Goal: Task Accomplishment & Management: Manage account settings

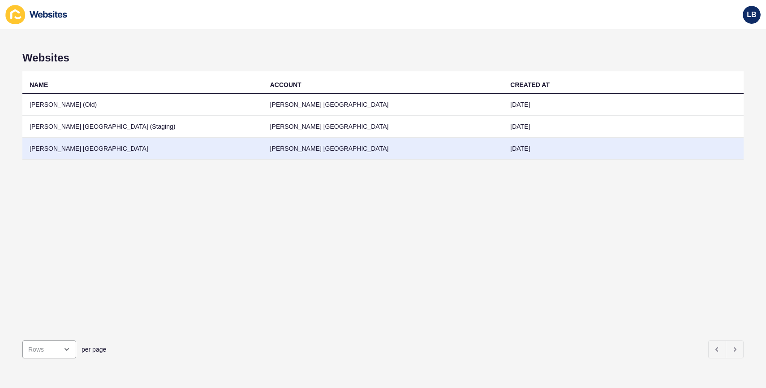
click at [68, 146] on td "[PERSON_NAME] [GEOGRAPHIC_DATA]" at bounding box center [142, 149] width 241 height 22
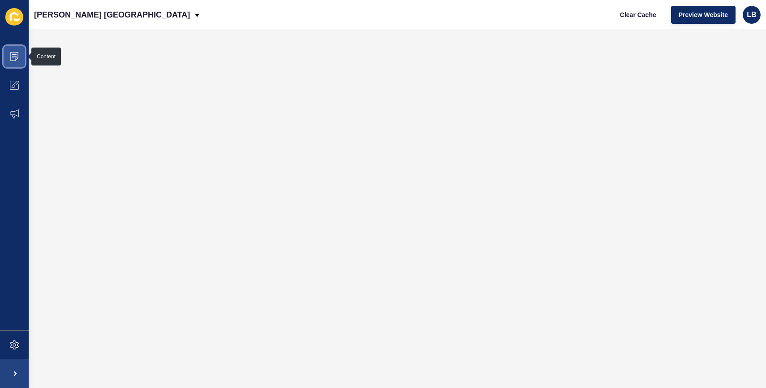
click at [11, 55] on icon at bounding box center [14, 56] width 9 height 9
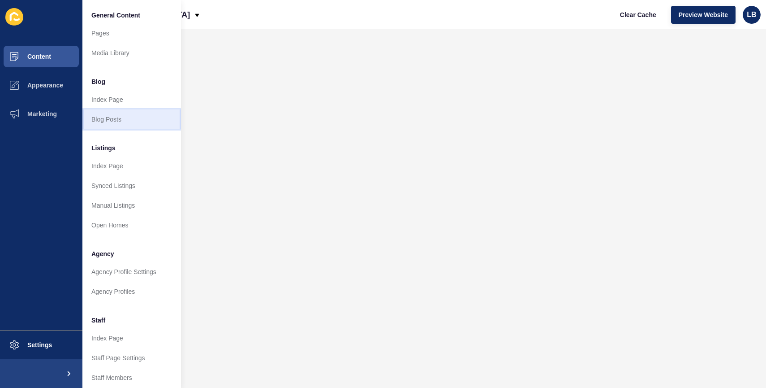
click at [112, 118] on link "Blog Posts" at bounding box center [131, 119] width 99 height 20
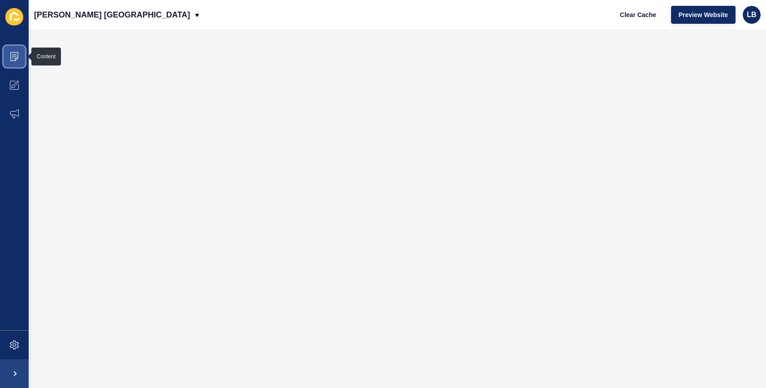
click at [13, 53] on icon at bounding box center [14, 56] width 9 height 9
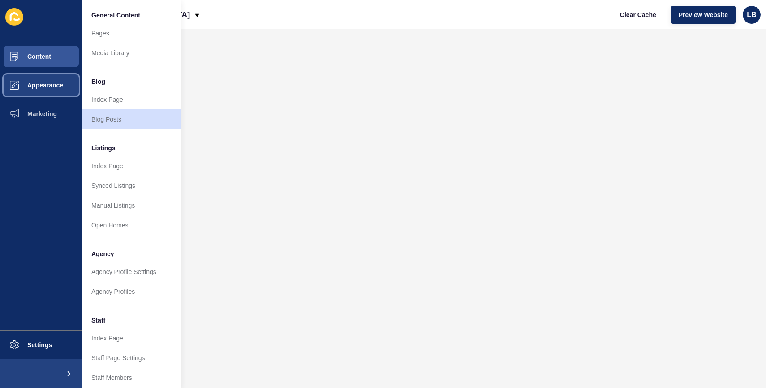
click at [16, 86] on span "Appearance" at bounding box center [31, 85] width 65 height 7
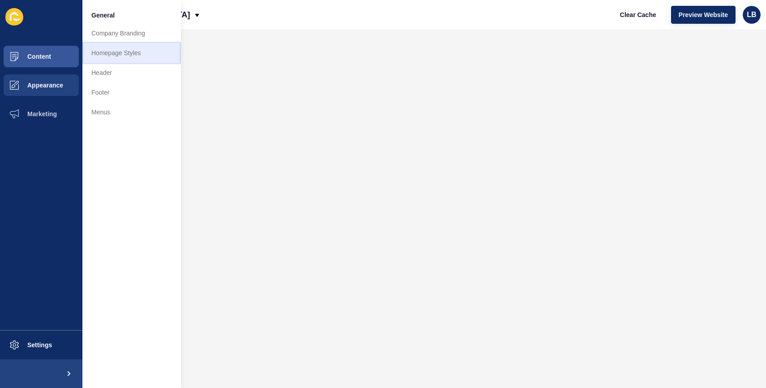
click at [114, 54] on link "Homepage Styles" at bounding box center [131, 53] width 99 height 20
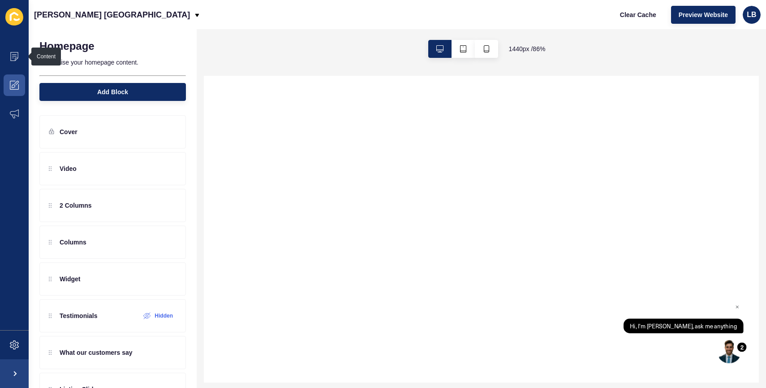
scroll to position [176, 0]
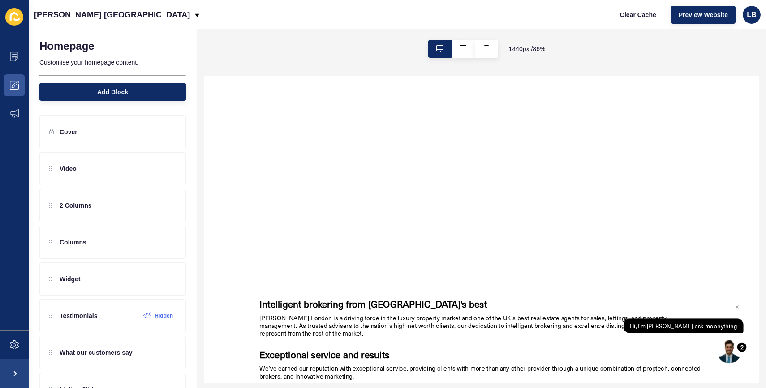
click at [451, 174] on div "Your browser does not support the video tag." at bounding box center [526, 116] width 645 height 363
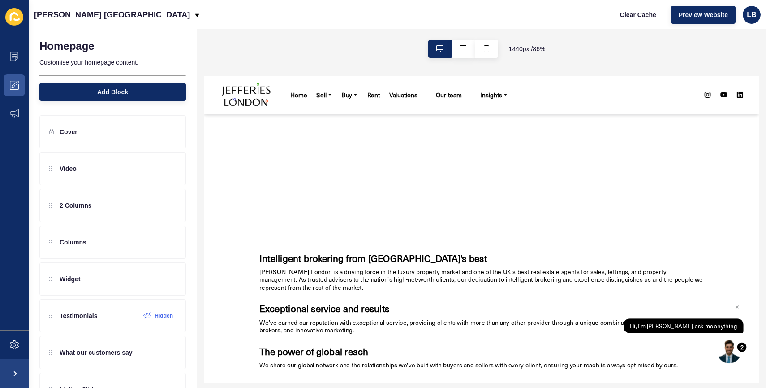
scroll to position [0, 0]
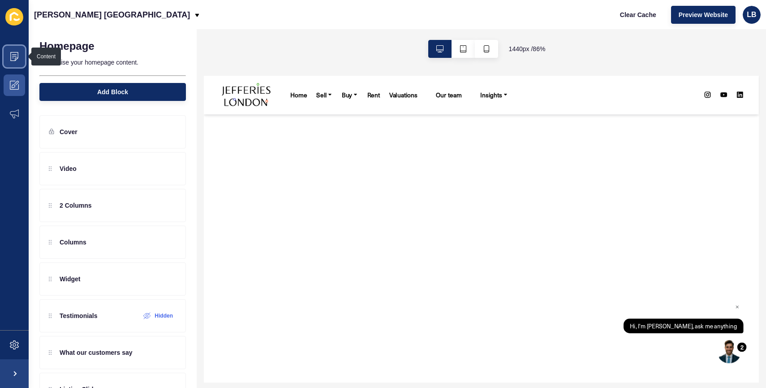
click at [13, 54] on icon at bounding box center [14, 54] width 4 height 0
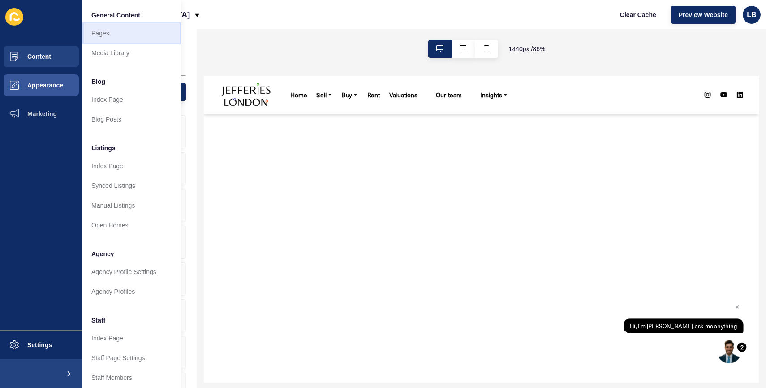
click at [116, 35] on link "Pages" at bounding box center [131, 33] width 99 height 20
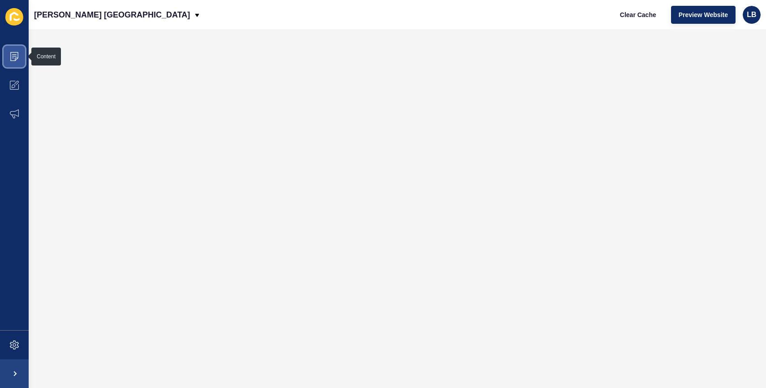
click at [9, 59] on span at bounding box center [14, 56] width 29 height 29
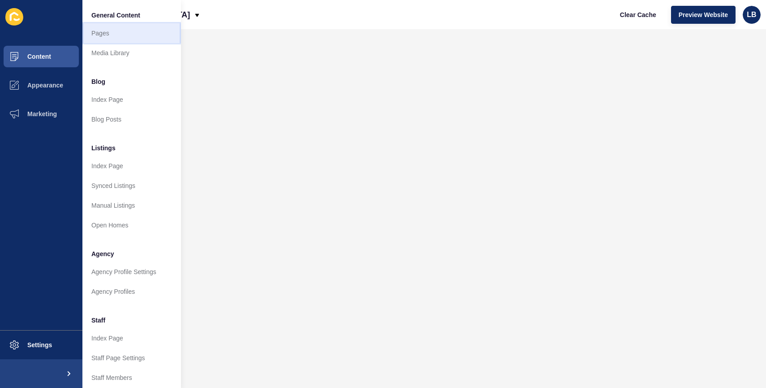
click at [107, 32] on link "Pages" at bounding box center [131, 33] width 99 height 20
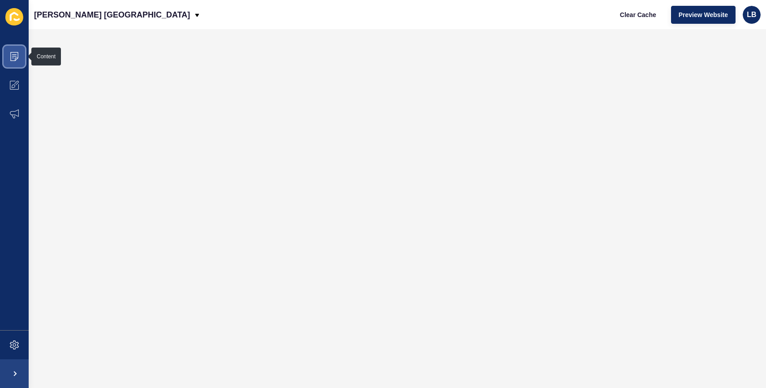
click at [18, 60] on icon at bounding box center [14, 56] width 9 height 9
click at [20, 52] on span at bounding box center [14, 56] width 29 height 29
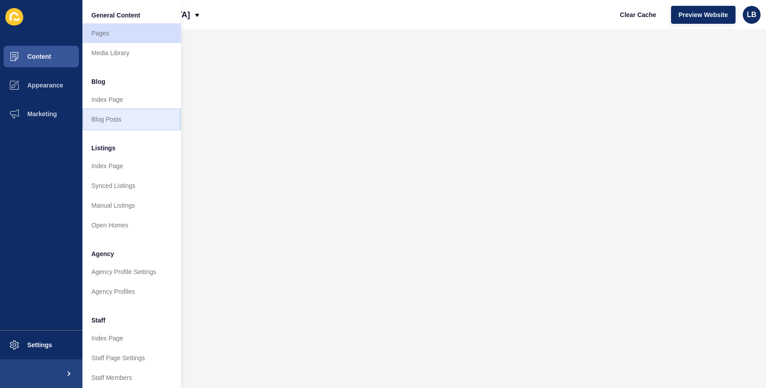
click at [132, 119] on link "Blog Posts" at bounding box center [131, 119] width 99 height 20
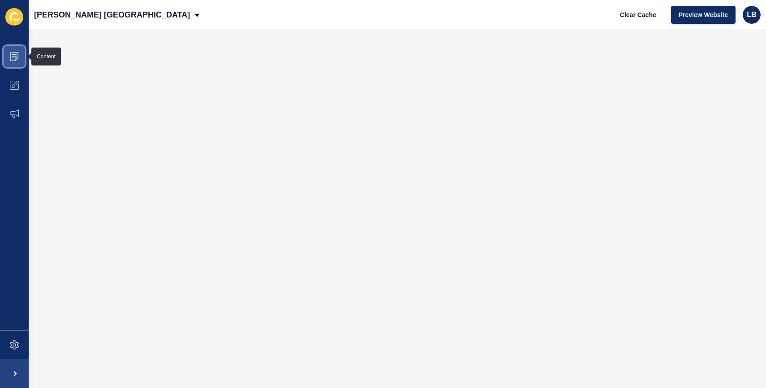
click at [19, 58] on span at bounding box center [14, 56] width 29 height 29
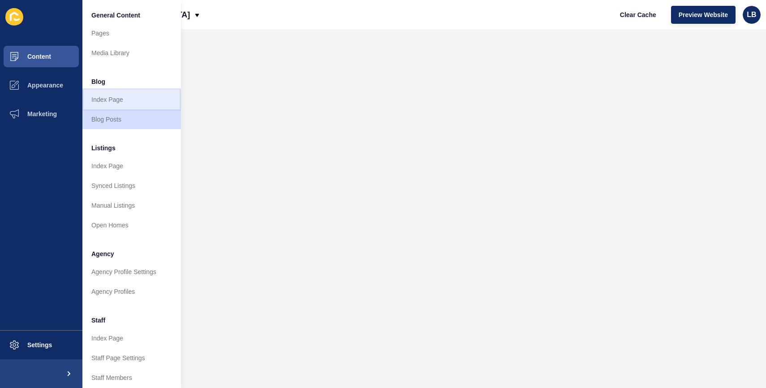
click at [127, 103] on link "Index Page" at bounding box center [131, 100] width 99 height 20
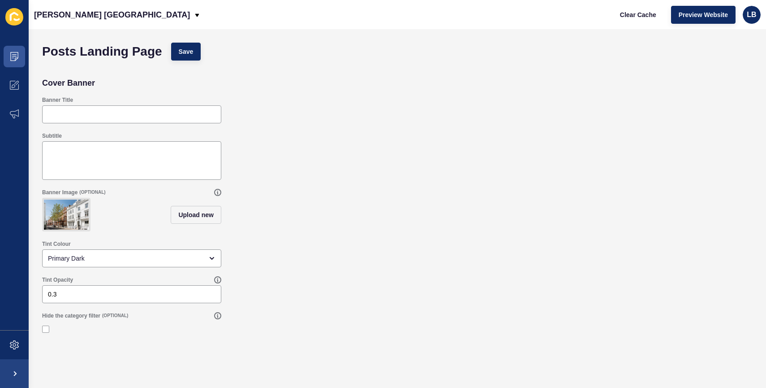
drag, startPoint x: 299, startPoint y: 182, endPoint x: 316, endPoint y: 173, distance: 18.8
click at [312, 176] on div "Subtitle" at bounding box center [398, 156] width 720 height 56
click at [13, 63] on span at bounding box center [14, 56] width 29 height 29
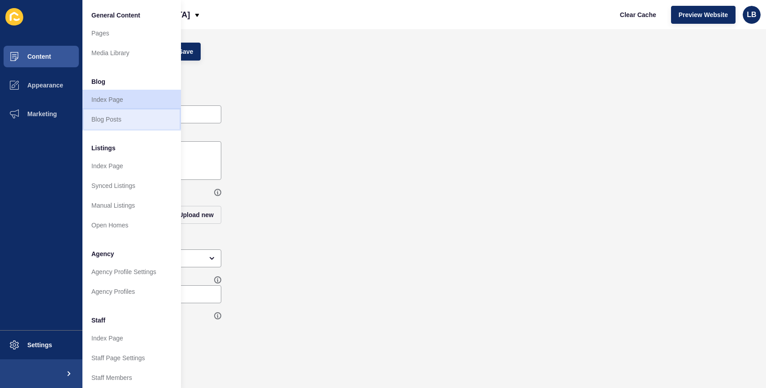
click at [124, 119] on link "Blog Posts" at bounding box center [131, 119] width 99 height 20
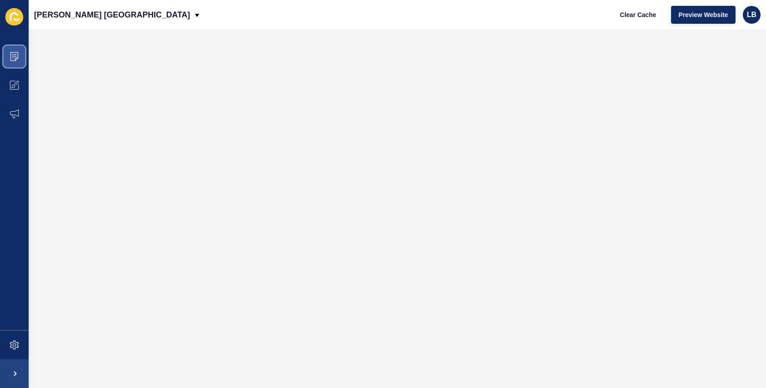
click at [22, 56] on span at bounding box center [14, 56] width 29 height 29
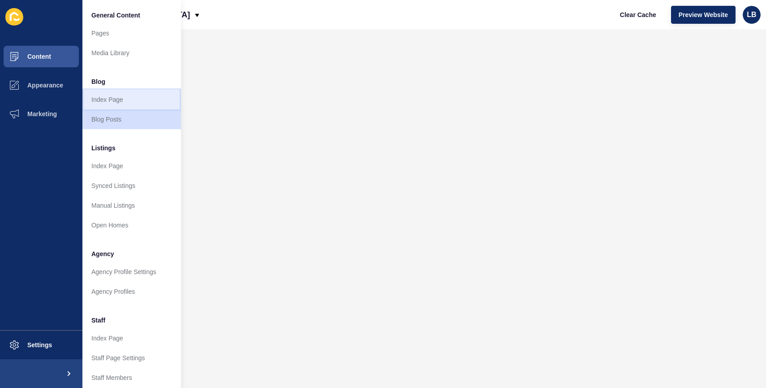
click at [121, 104] on link "Index Page" at bounding box center [131, 100] width 99 height 20
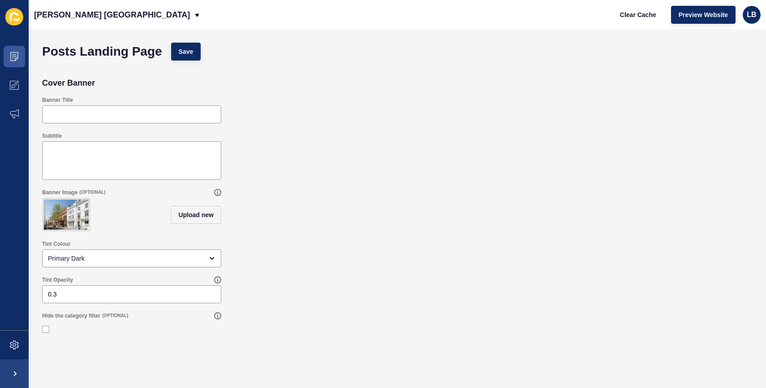
click at [75, 83] on h2 "Cover Banner" at bounding box center [68, 82] width 53 height 9
click at [151, 92] on div "Banner Title" at bounding box center [398, 110] width 720 height 36
click at [17, 59] on icon at bounding box center [14, 56] width 9 height 9
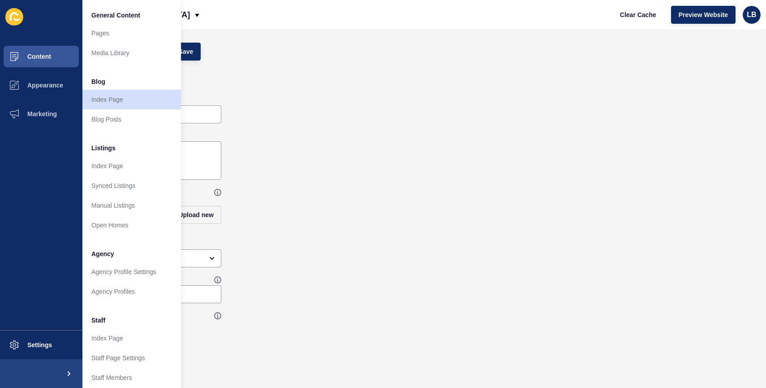
click at [445, 76] on div "Cover Banner" at bounding box center [398, 83] width 720 height 18
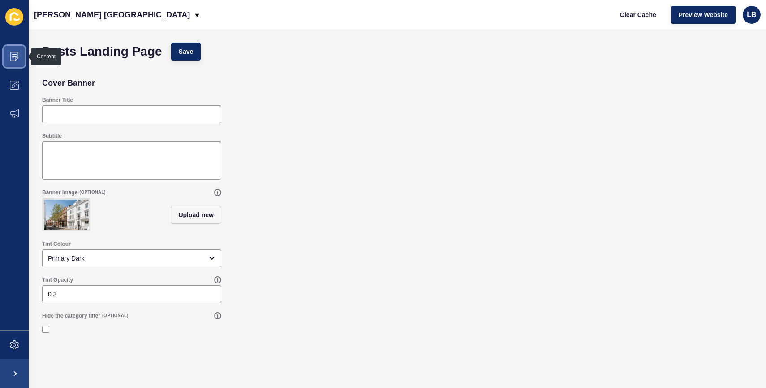
click at [15, 50] on span at bounding box center [14, 56] width 29 height 29
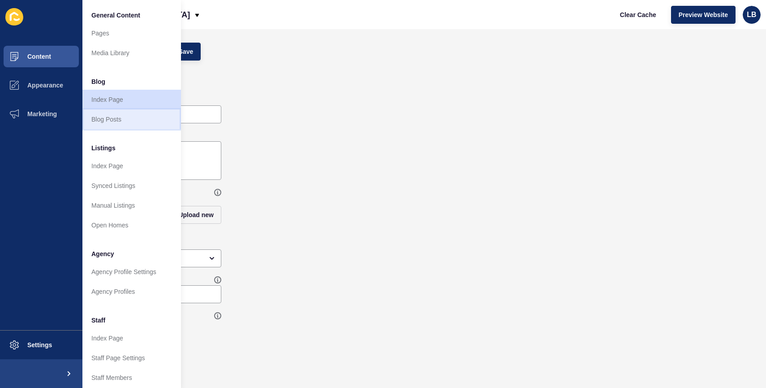
click at [117, 117] on link "Blog Posts" at bounding box center [131, 119] width 99 height 20
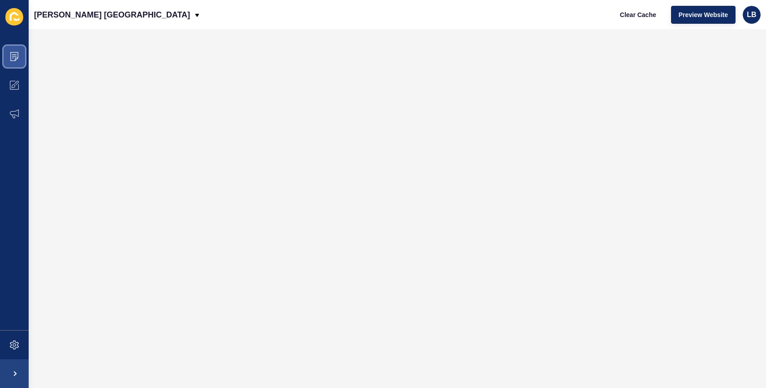
click at [12, 57] on icon at bounding box center [14, 56] width 9 height 9
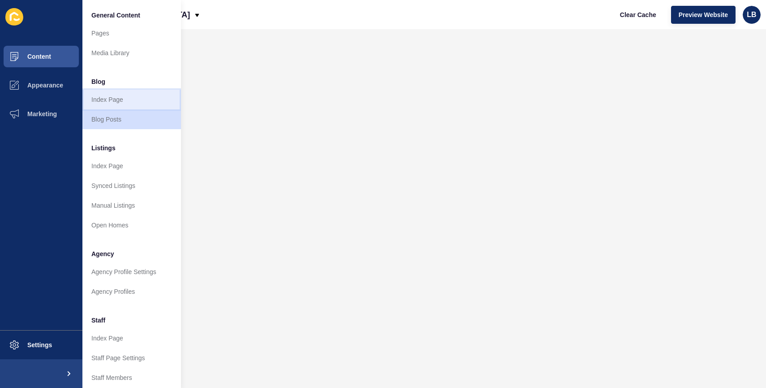
click at [99, 104] on link "Index Page" at bounding box center [131, 100] width 99 height 20
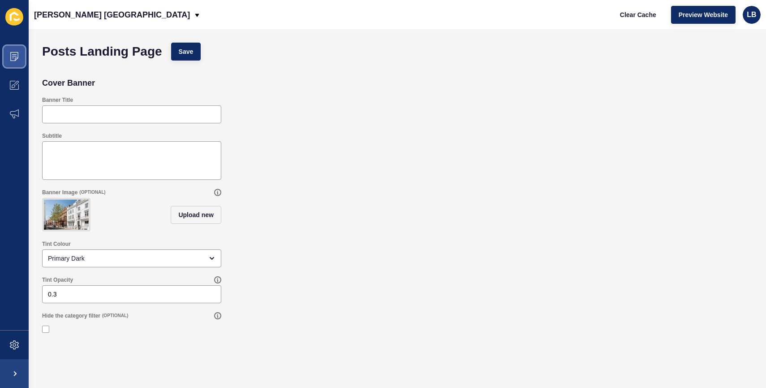
click at [17, 61] on span at bounding box center [14, 56] width 29 height 29
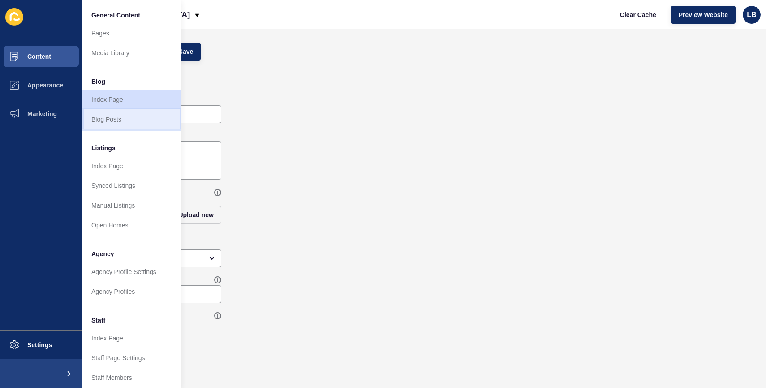
click at [102, 123] on link "Blog Posts" at bounding box center [131, 119] width 99 height 20
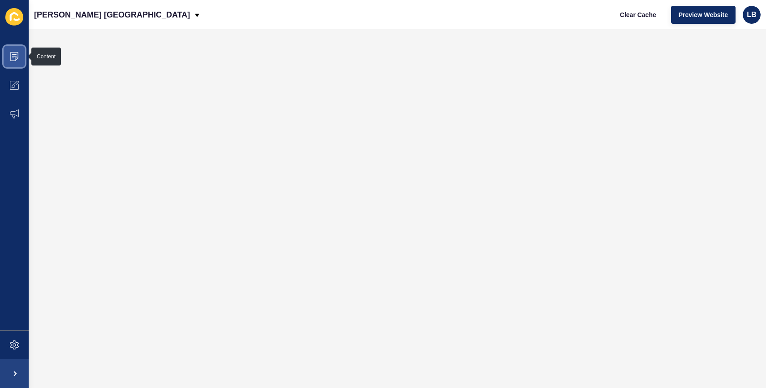
click at [19, 55] on span at bounding box center [14, 56] width 29 height 29
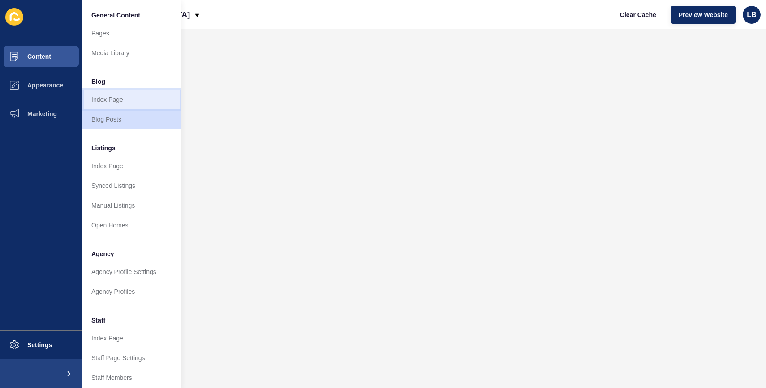
click at [128, 95] on link "Index Page" at bounding box center [131, 100] width 99 height 20
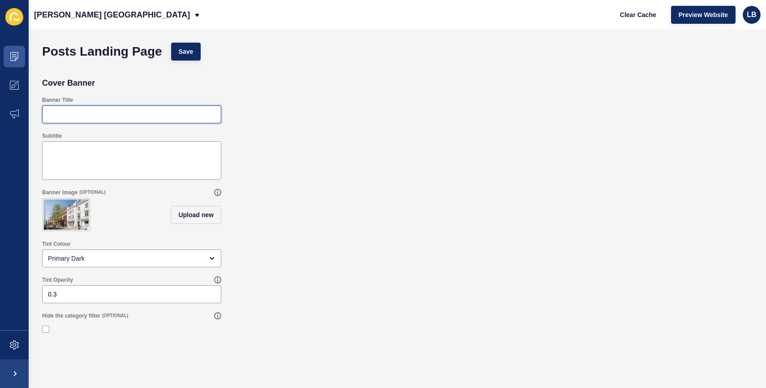
click at [88, 117] on input "Banner Title" at bounding box center [132, 114] width 168 height 9
click at [272, 107] on div "Banner Title" at bounding box center [398, 110] width 720 height 36
click at [15, 60] on icon at bounding box center [14, 56] width 8 height 9
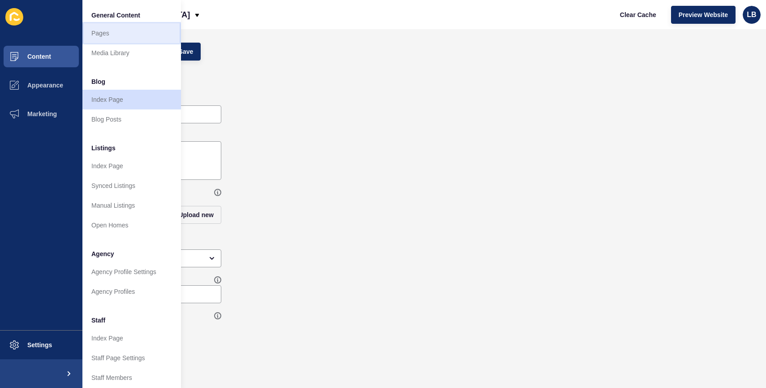
click at [110, 38] on link "Pages" at bounding box center [131, 33] width 99 height 20
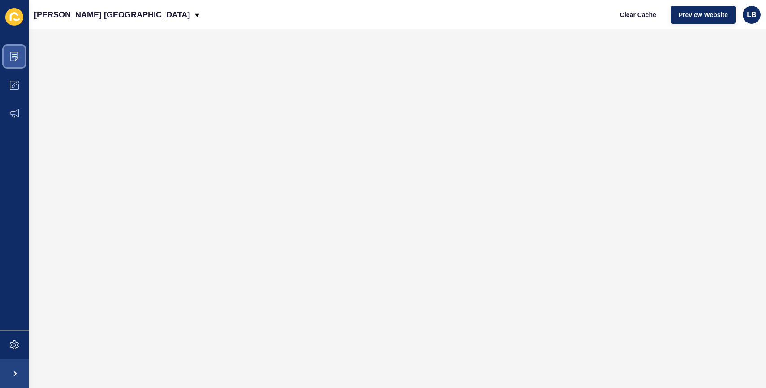
click at [22, 57] on span at bounding box center [14, 56] width 29 height 29
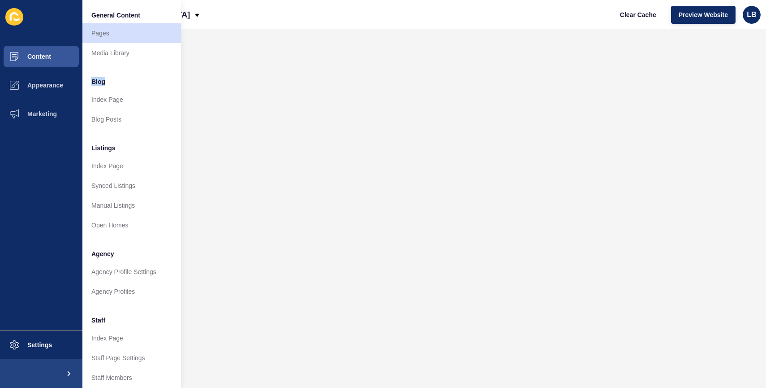
drag, startPoint x: 93, startPoint y: 81, endPoint x: 112, endPoint y: 83, distance: 19.4
click at [112, 83] on li "Blog" at bounding box center [131, 81] width 99 height 18
click at [122, 86] on li "Blog" at bounding box center [131, 81] width 99 height 18
click at [112, 117] on link "Blog Posts" at bounding box center [131, 119] width 99 height 20
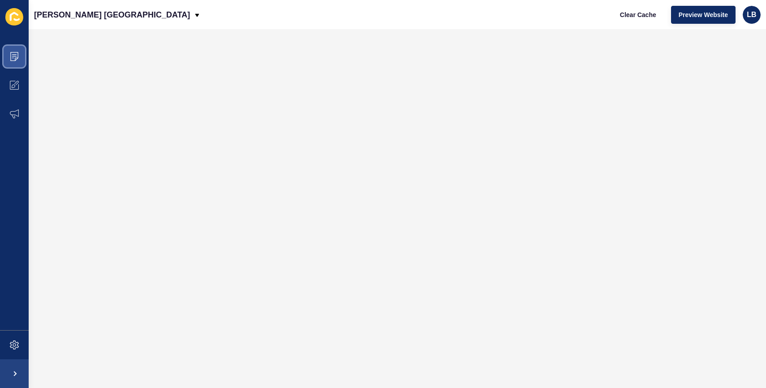
click at [14, 56] on icon at bounding box center [14, 56] width 9 height 9
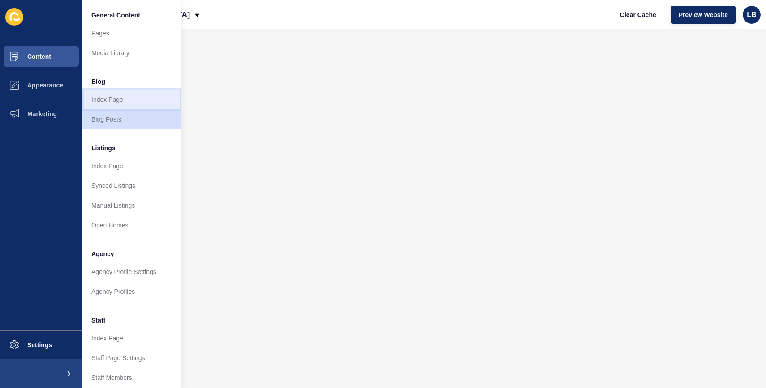
click at [104, 102] on link "Index Page" at bounding box center [131, 100] width 99 height 20
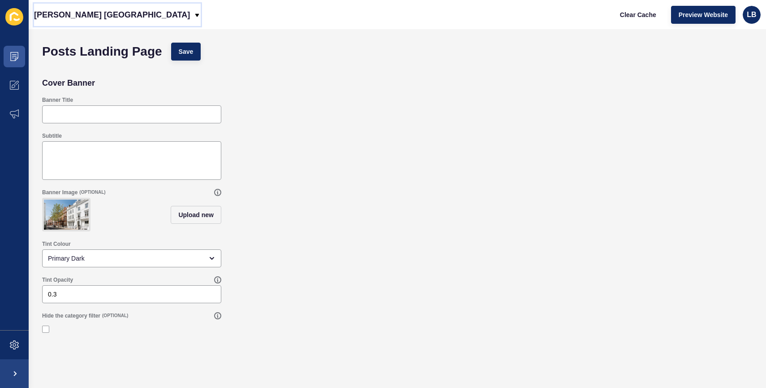
click at [194, 14] on icon at bounding box center [197, 15] width 7 height 7
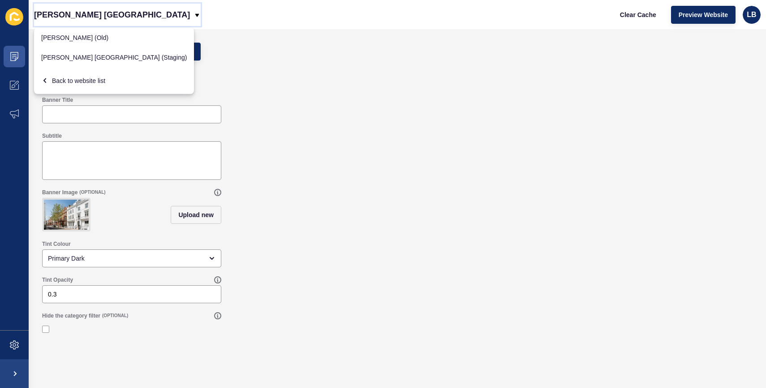
click at [195, 14] on icon at bounding box center [197, 14] width 4 height 3
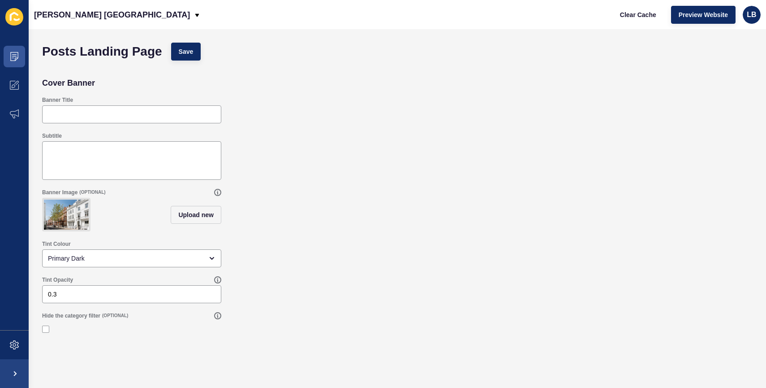
click at [290, 167] on div "Subtitle" at bounding box center [398, 156] width 720 height 56
